Goal: Check status: Check status

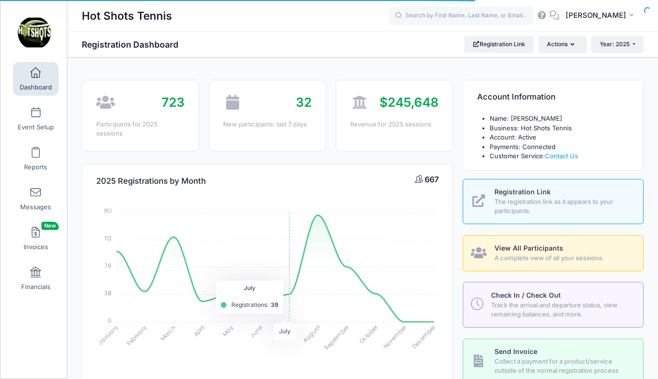
select select
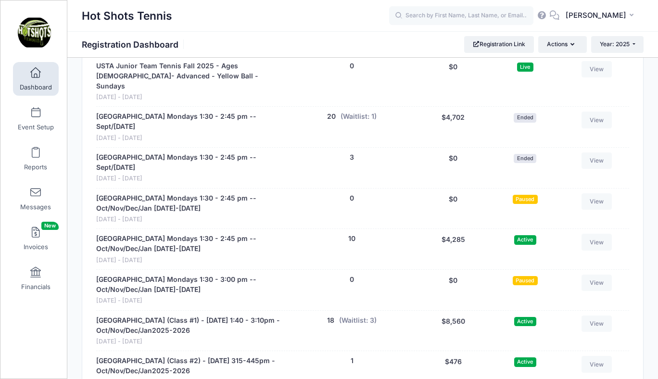
scroll to position [2564, 0]
click at [493, 45] on link "Registration Link" at bounding box center [499, 44] width 70 height 16
click at [36, 68] on span at bounding box center [36, 73] width 0 height 11
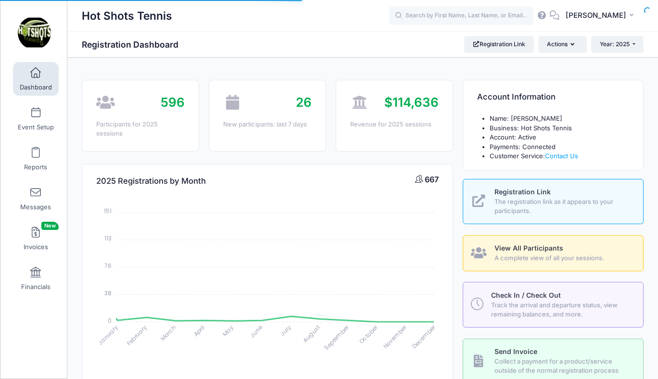
type input "z"
select select
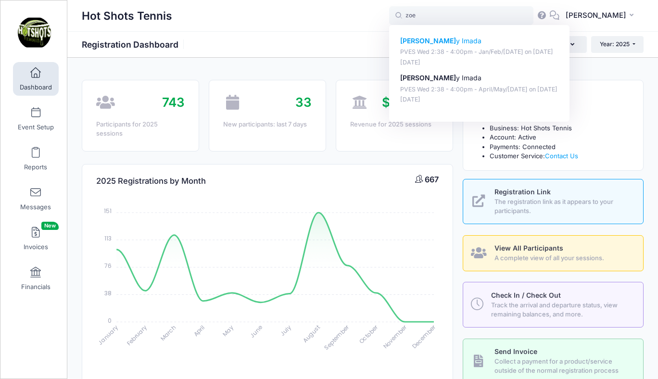
click at [449, 41] on p "Zoe y Imada" at bounding box center [479, 41] width 159 height 10
type input "Zoey Imada (PVES Wed 2:38 - 4:00pm - Jan/Feb/March 2025, Jan-29, 2025)"
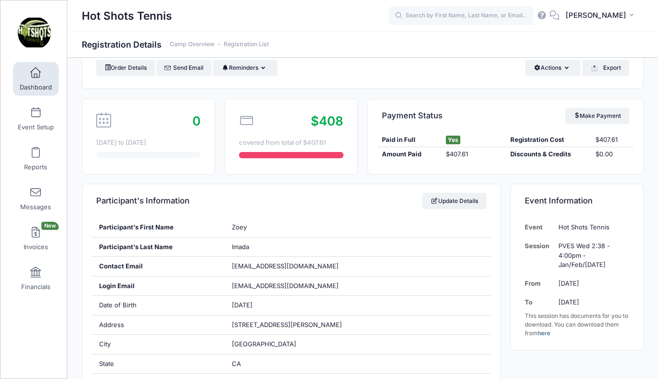
scroll to position [42, 0]
